Goal: Information Seeking & Learning: Learn about a topic

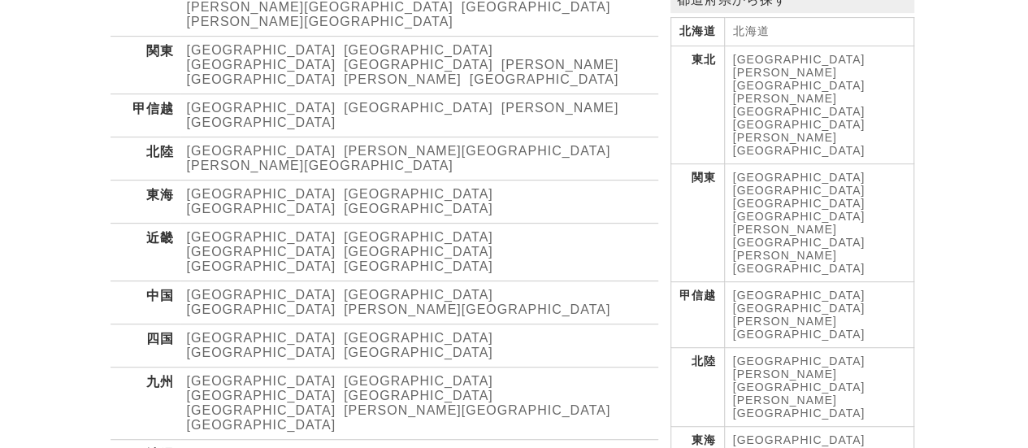
scroll to position [244, 0]
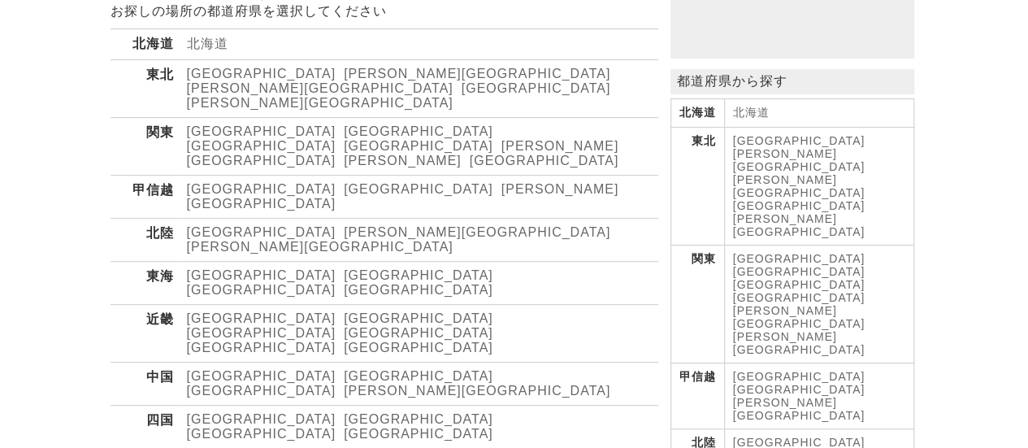
click at [397, 96] on link "[PERSON_NAME][GEOGRAPHIC_DATA]" at bounding box center [320, 103] width 267 height 14
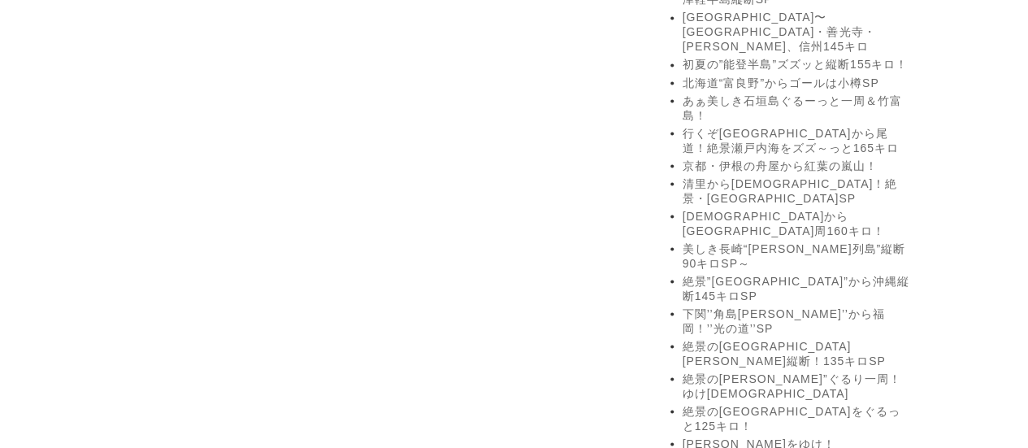
scroll to position [1463, 0]
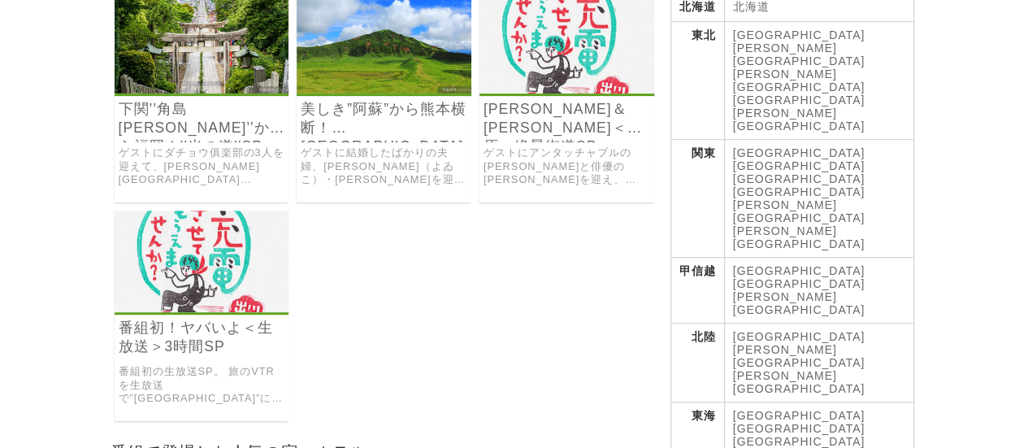
scroll to position [325, 0]
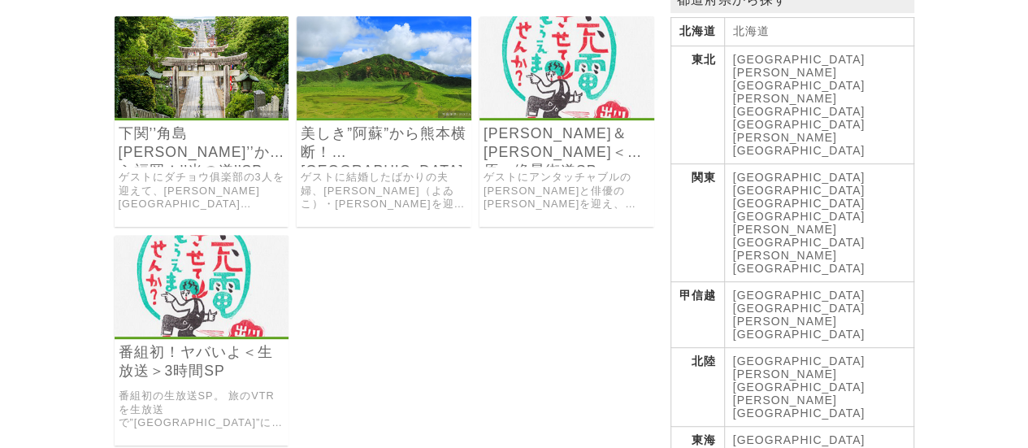
click at [231, 171] on link "ゲストにダチョウ俱楽部の3人を迎えて、山口県下関”角島大橋”から福岡県の”光の道”を目指す145キロの旅。" at bounding box center [202, 191] width 167 height 41
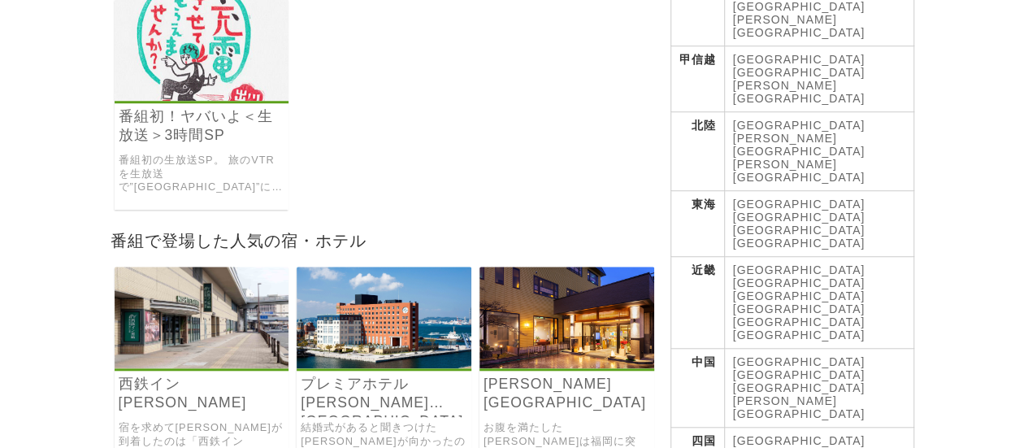
scroll to position [569, 0]
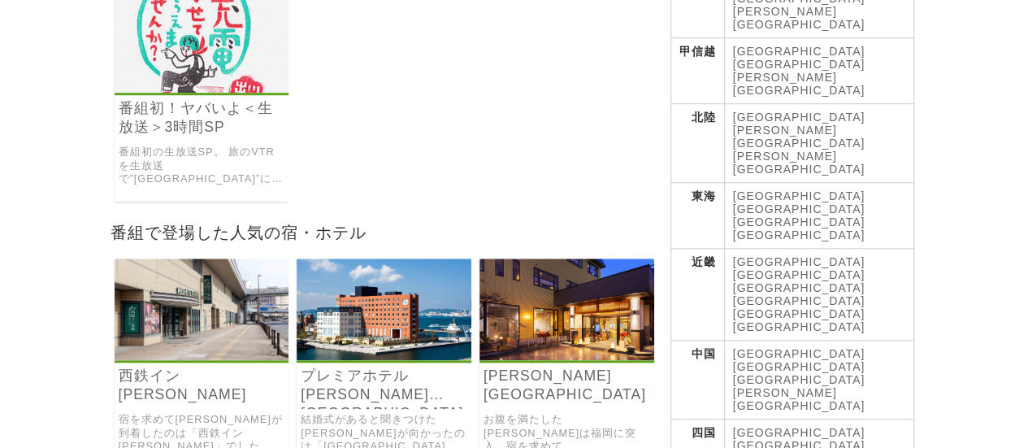
click at [226, 113] on link "番組初！ヤバいよ＜生放送＞3時間SP" at bounding box center [202, 117] width 167 height 37
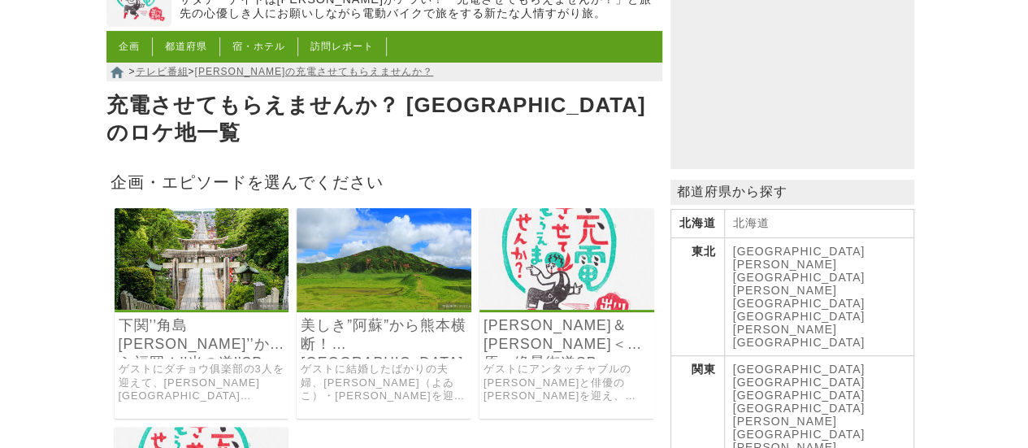
scroll to position [0, 0]
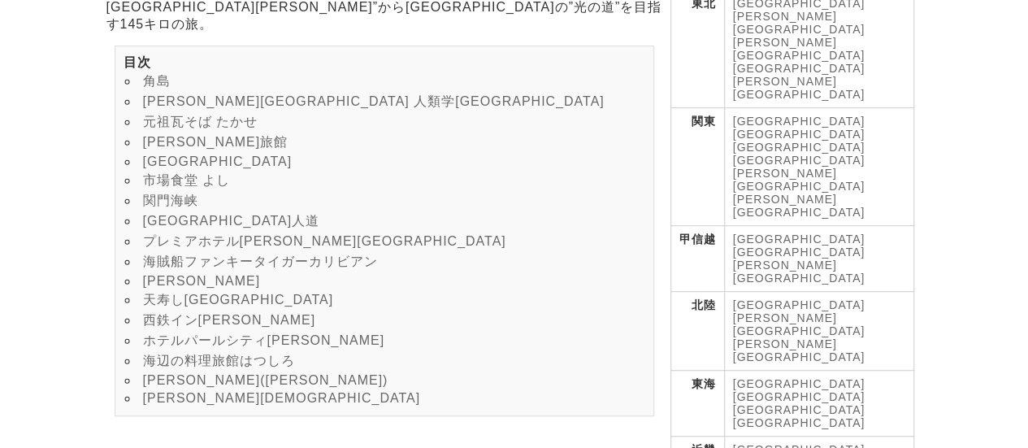
scroll to position [406, 0]
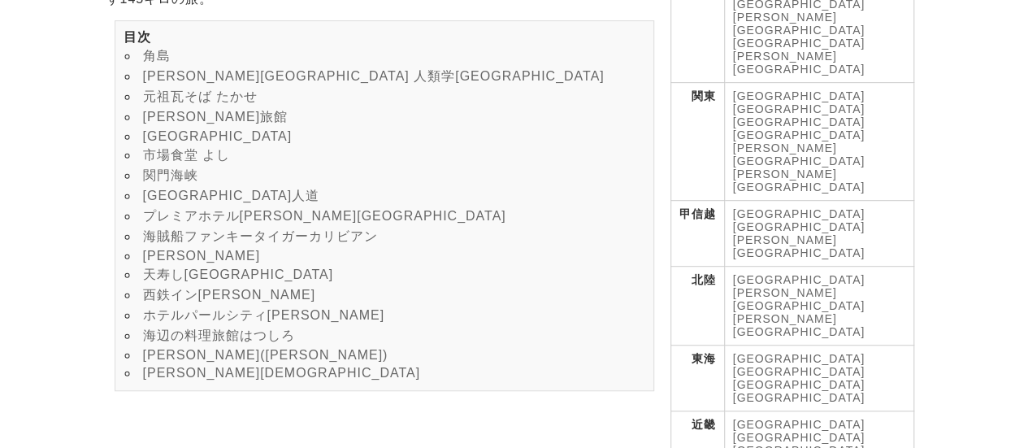
click at [169, 380] on link "宮地嶽神社" at bounding box center [282, 373] width 278 height 14
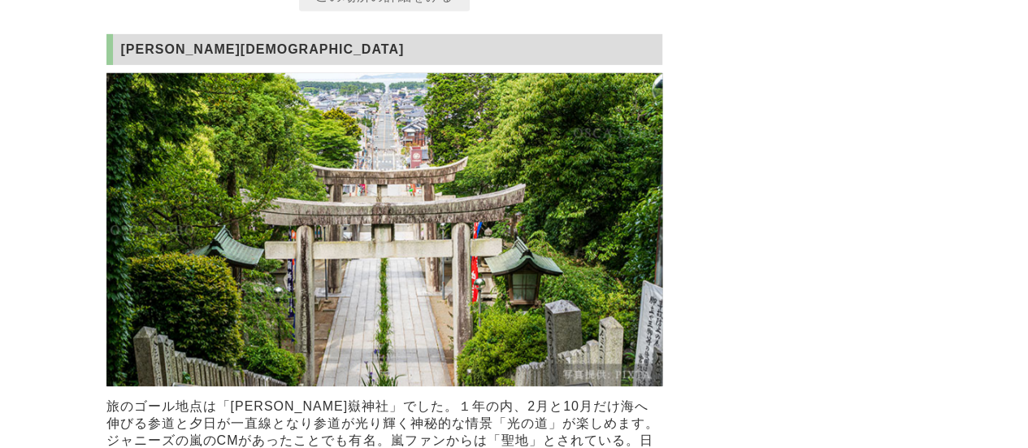
scroll to position [11674, 0]
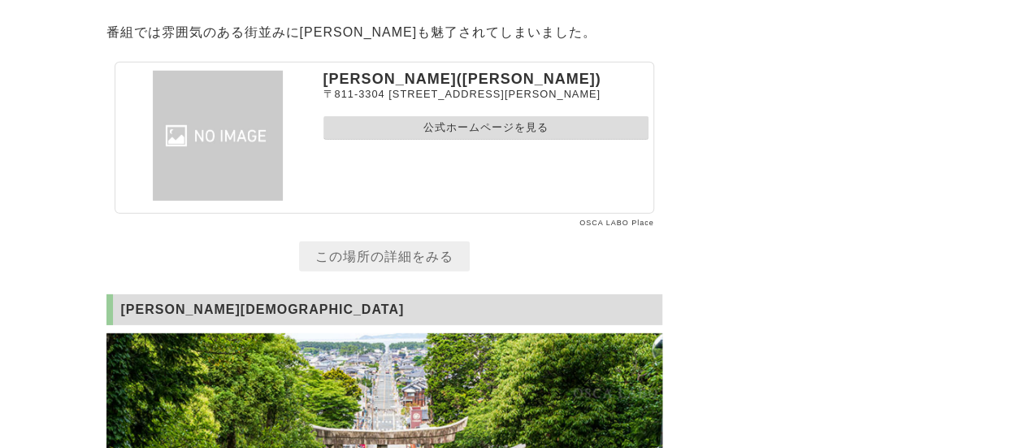
click at [384, 271] on link "この場所の詳細をみる" at bounding box center [384, 256] width 171 height 30
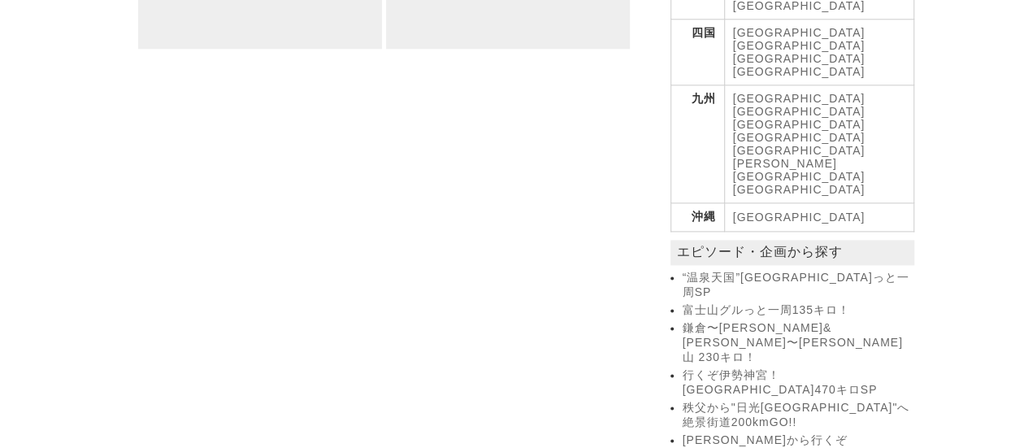
scroll to position [975, 0]
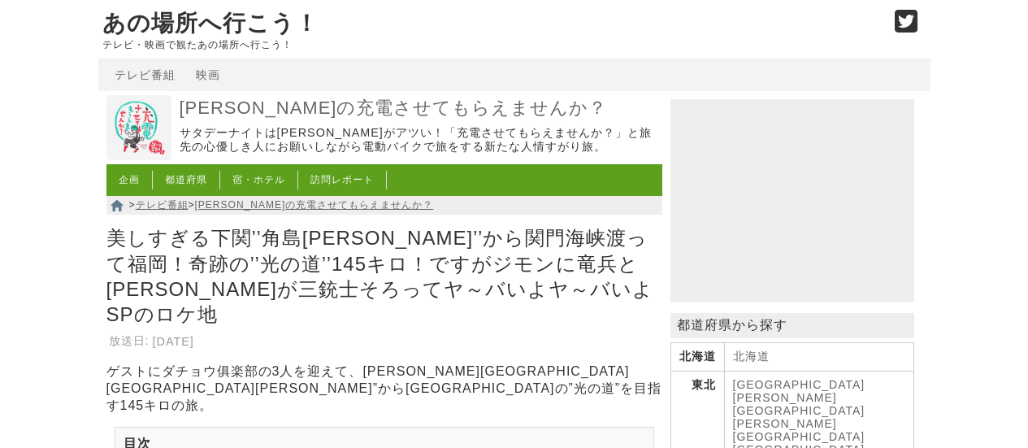
scroll to position [11668, 0]
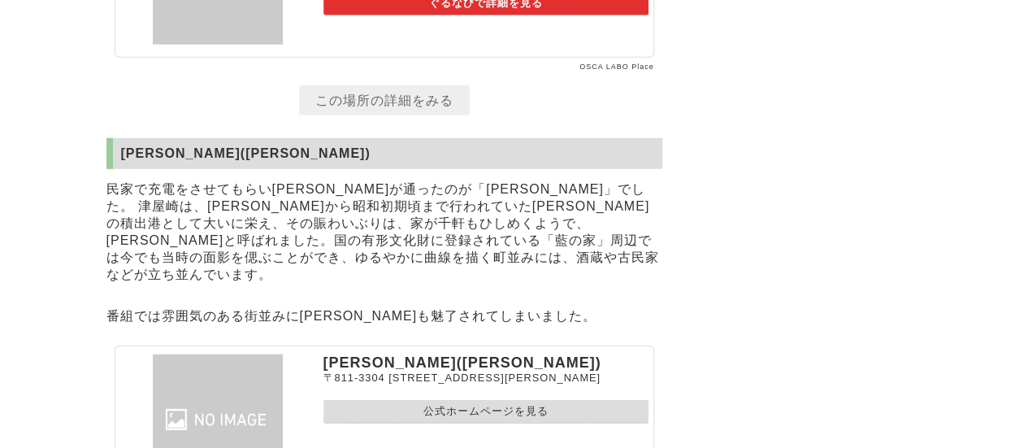
scroll to position [11704, 0]
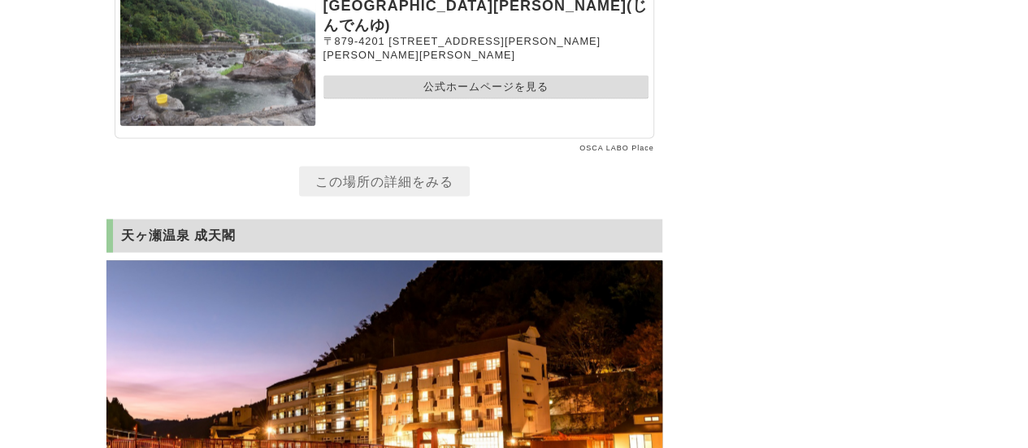
scroll to position [4633, 0]
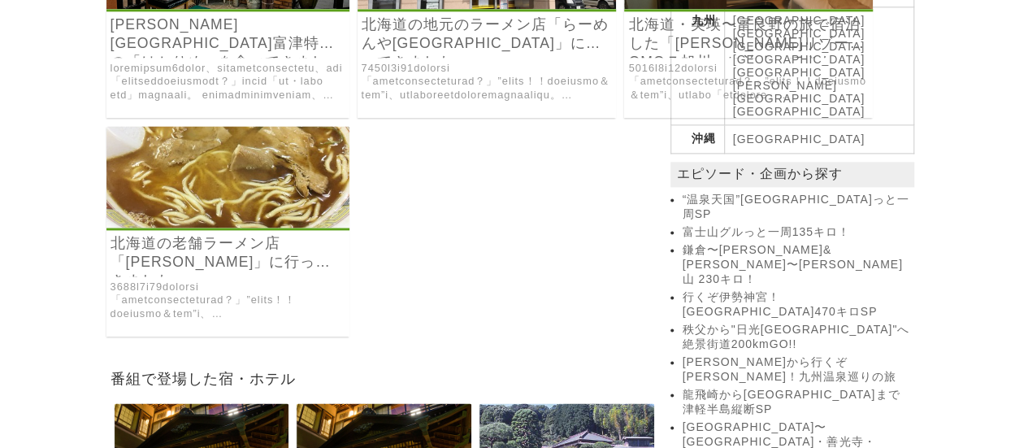
scroll to position [1057, 0]
